Goal: Book appointment/travel/reservation

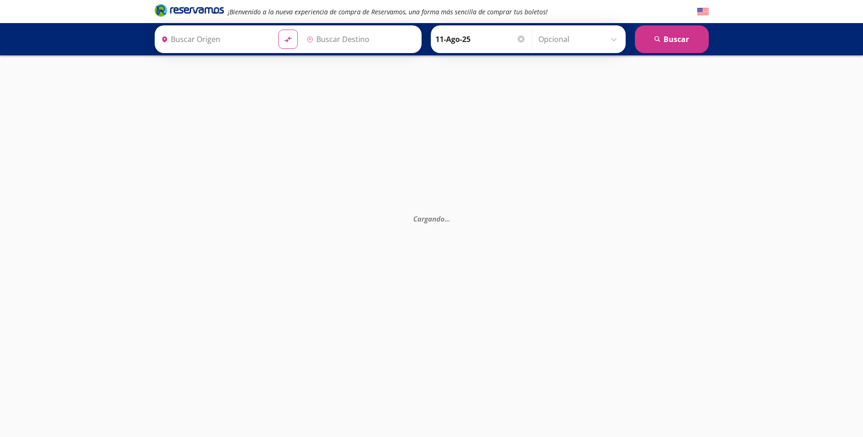
type input "Santiago de Querétaro, [GEOGRAPHIC_DATA]"
type input "[GEOGRAPHIC_DATA], [GEOGRAPHIC_DATA]"
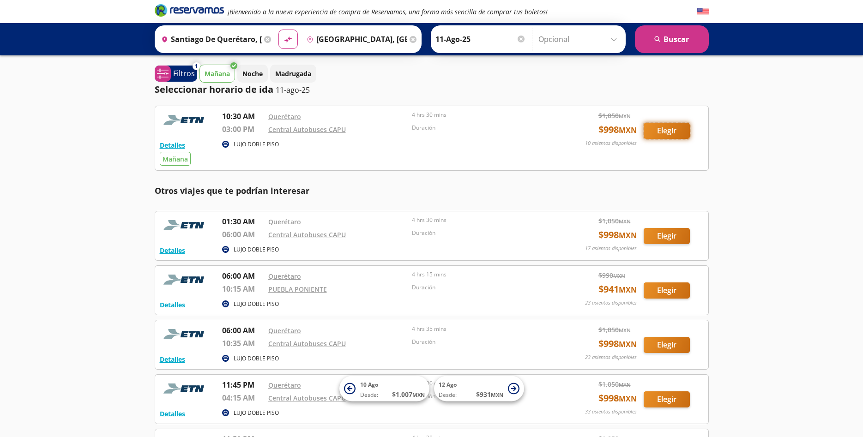
click at [668, 138] on button "Elegir" at bounding box center [667, 131] width 46 height 16
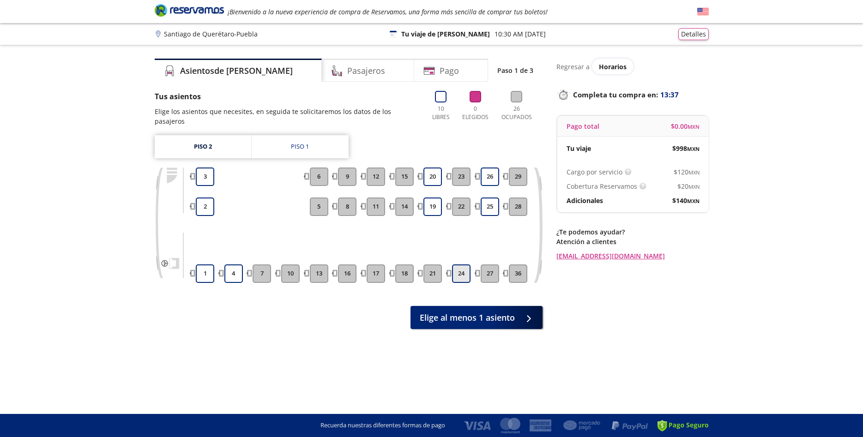
click at [463, 269] on button "24" at bounding box center [461, 274] width 18 height 18
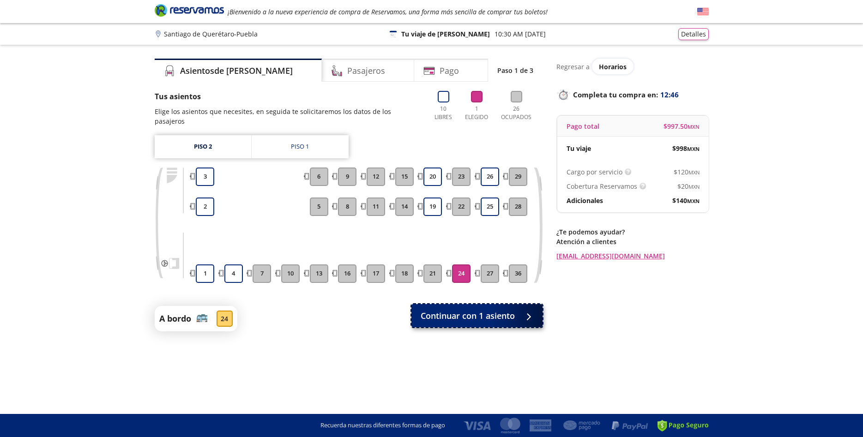
click at [517, 309] on button "Continuar con 1 asiento" at bounding box center [476, 315] width 131 height 23
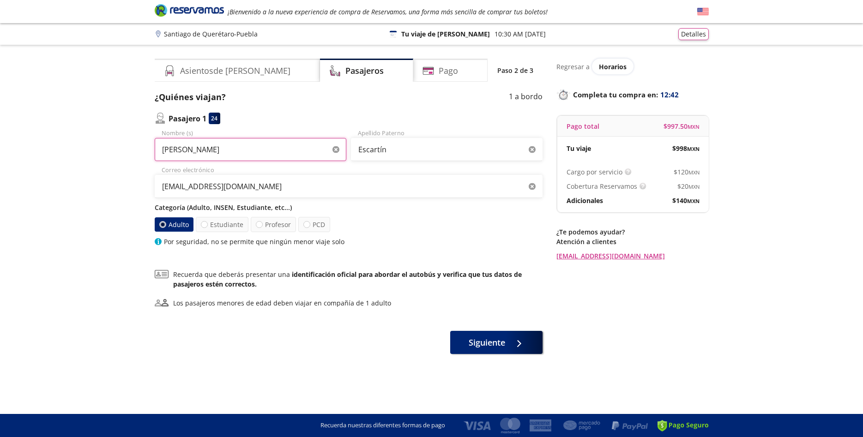
drag, startPoint x: 255, startPoint y: 152, endPoint x: 148, endPoint y: 156, distance: 106.7
click at [148, 156] on div "Group 9 Created with Sketch. Datos para la compra Santiago de Querétaro - Puebl…" at bounding box center [431, 218] width 863 height 437
drag, startPoint x: 217, startPoint y: 150, endPoint x: 111, endPoint y: 159, distance: 106.1
click at [155, 159] on input "[PERSON_NAME]" at bounding box center [251, 149] width 192 height 23
type input "[PERSON_NAME]"
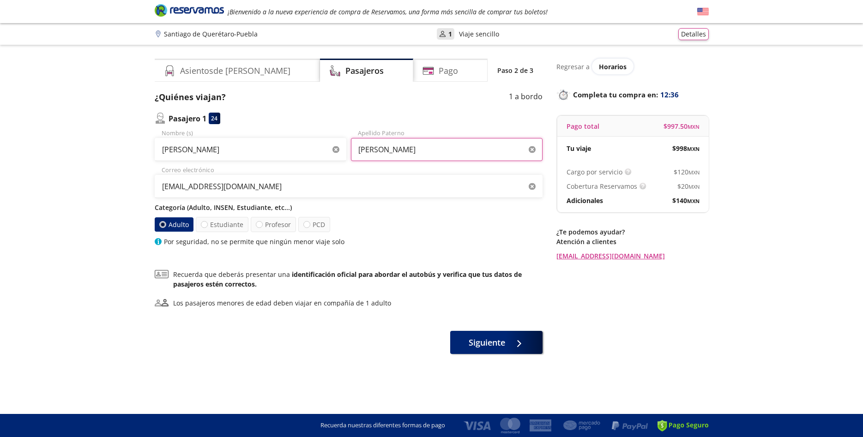
type input "[PERSON_NAME]"
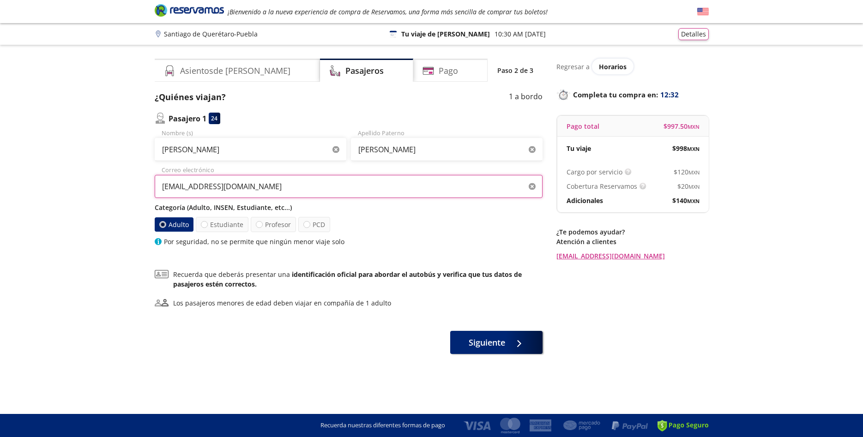
drag, startPoint x: 269, startPoint y: 188, endPoint x: 80, endPoint y: 187, distance: 189.3
click at [155, 187] on input "[EMAIL_ADDRESS][DOMAIN_NAME]" at bounding box center [349, 186] width 388 height 23
type input "[EMAIL_ADDRESS][DOMAIN_NAME]"
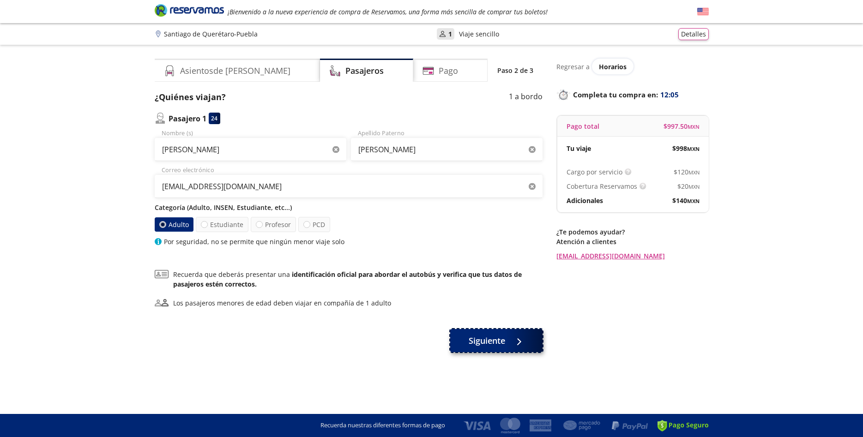
click at [498, 339] on span "Siguiente" at bounding box center [487, 341] width 36 height 12
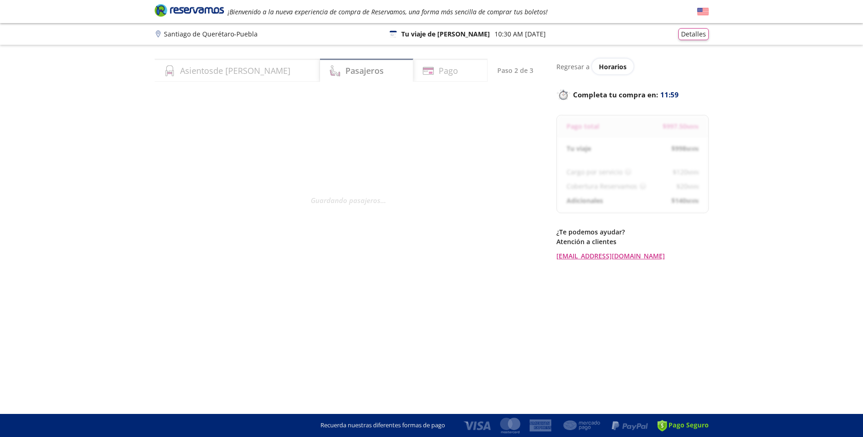
select select "MX"
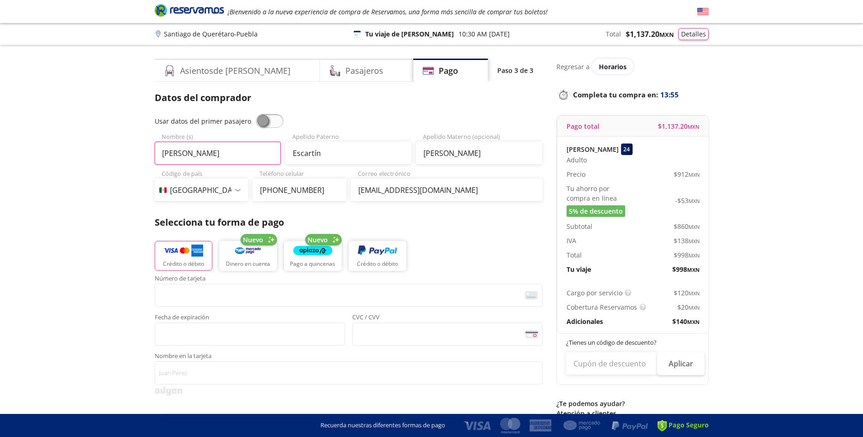
drag, startPoint x: 215, startPoint y: 151, endPoint x: 82, endPoint y: 150, distance: 132.5
click at [82, 150] on div "Group 9 Created with Sketch. Pago Santiago de Querétaro - Puebla ¡Bienvenido a …" at bounding box center [431, 373] width 863 height 747
click at [258, 123] on span at bounding box center [270, 121] width 28 height 14
click at [256, 114] on input "checkbox" at bounding box center [256, 114] width 0 height 0
type input "[PERSON_NAME]"
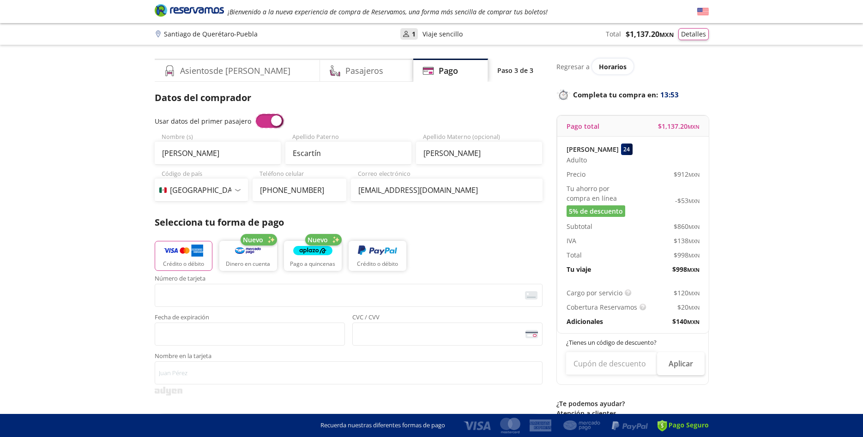
type input "[PERSON_NAME]"
type input "[EMAIL_ADDRESS][DOMAIN_NAME]"
click at [270, 123] on span at bounding box center [270, 121] width 28 height 14
click at [256, 114] on input "checkbox" at bounding box center [256, 114] width 0 height 0
drag, startPoint x: 462, startPoint y: 153, endPoint x: 202, endPoint y: 146, distance: 260.0
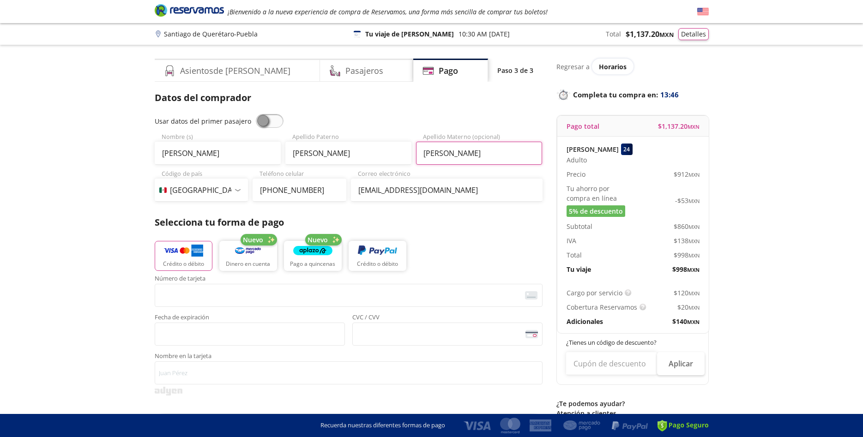
click at [416, 146] on input "[PERSON_NAME]" at bounding box center [479, 153] width 126 height 23
type input "Olmedo"
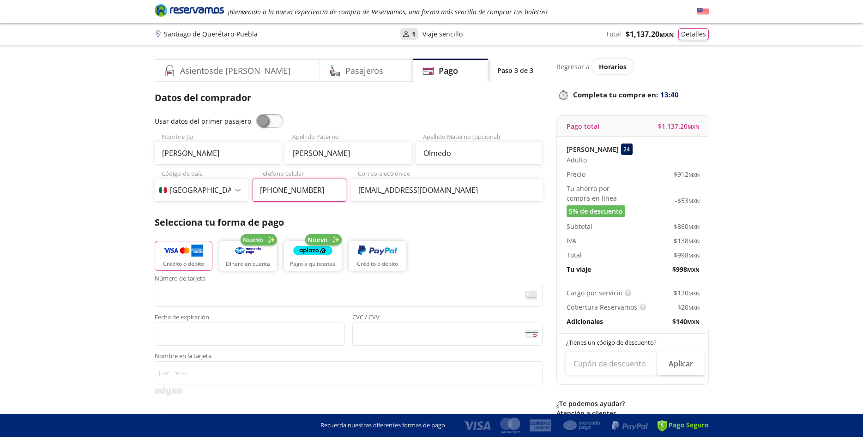
drag, startPoint x: 274, startPoint y: 190, endPoint x: 327, endPoint y: 190, distance: 52.6
click at [327, 190] on input "[PHONE_NUMBER]" at bounding box center [300, 190] width 94 height 23
type input "[PHONE_NUMBER]"
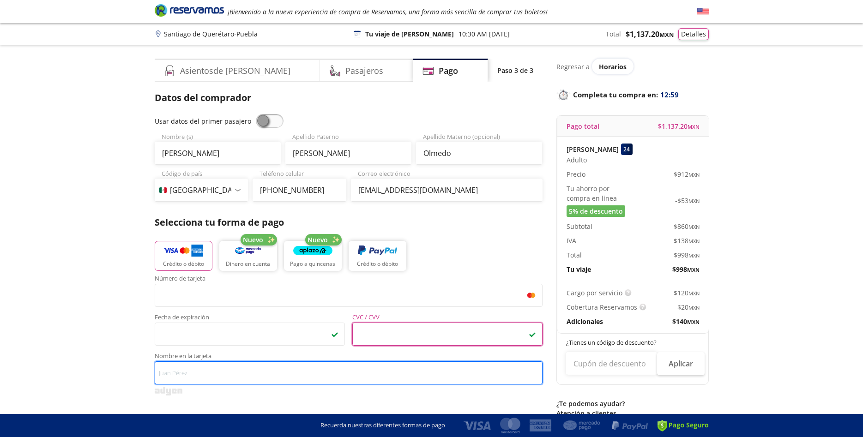
click at [193, 378] on input "Nombre en la tarjeta" at bounding box center [349, 373] width 388 height 23
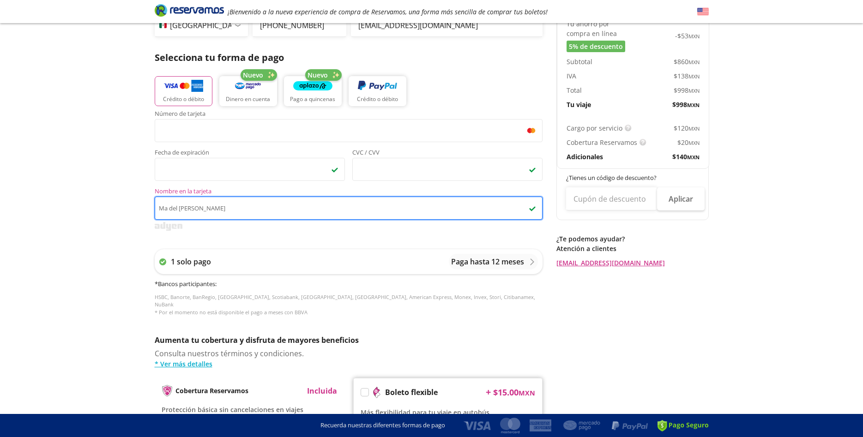
scroll to position [302, 0]
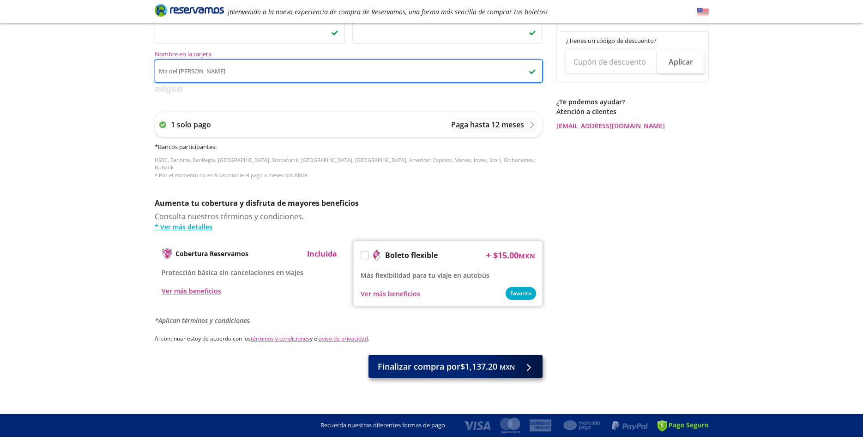
type input "Ma del [PERSON_NAME]"
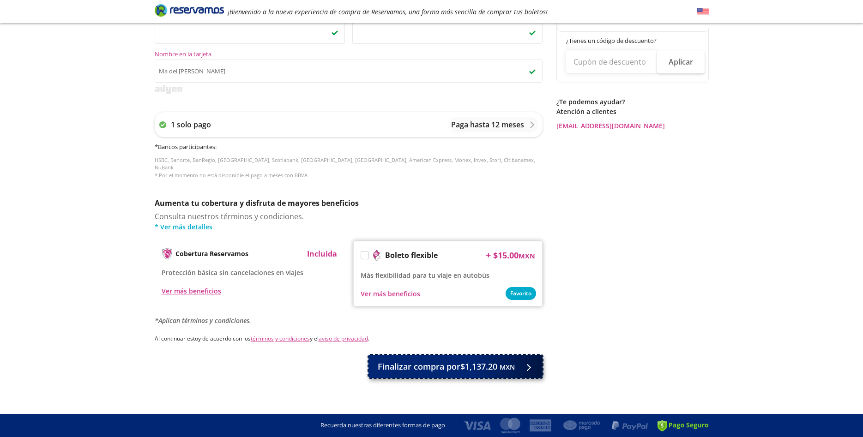
click at [474, 361] on span "Finalizar compra por $1,137.20 MXN" at bounding box center [446, 367] width 137 height 12
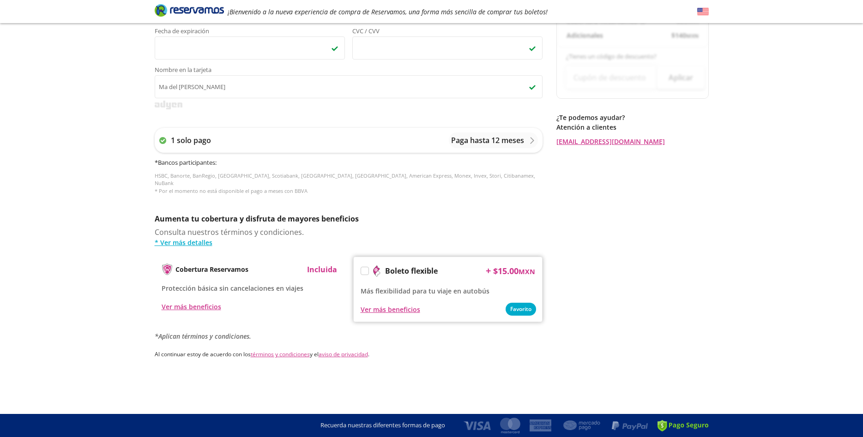
scroll to position [0, 0]
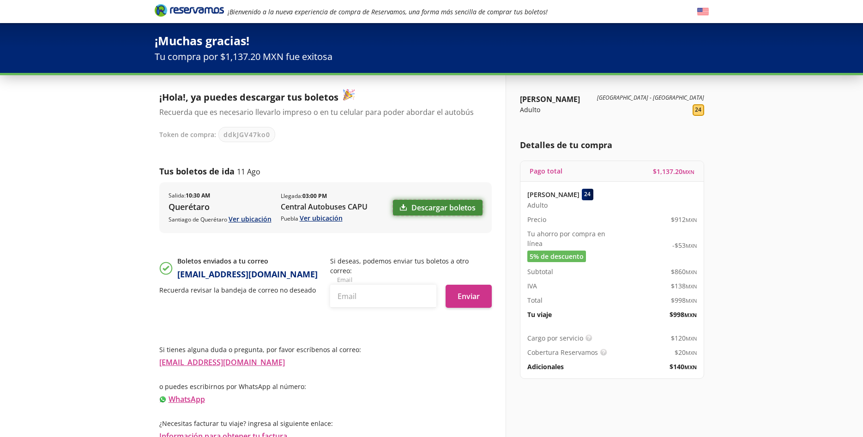
click at [423, 209] on link "Descargar boletos" at bounding box center [438, 208] width 90 height 16
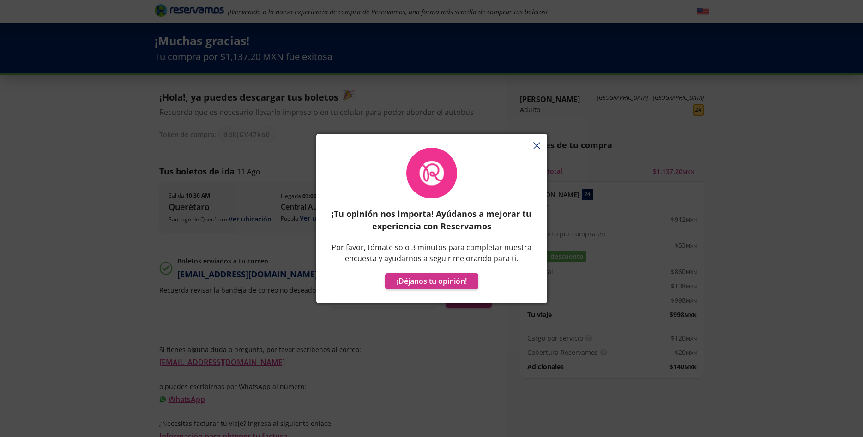
click at [535, 142] on icon "button" at bounding box center [536, 145] width 7 height 7
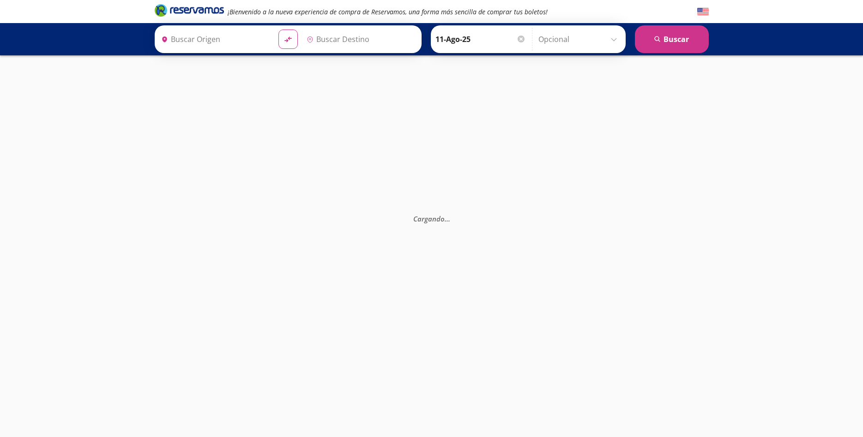
type input "Santiago de Querétaro, [GEOGRAPHIC_DATA]"
type input "[GEOGRAPHIC_DATA], [GEOGRAPHIC_DATA]"
